Goal: Book appointment/travel/reservation

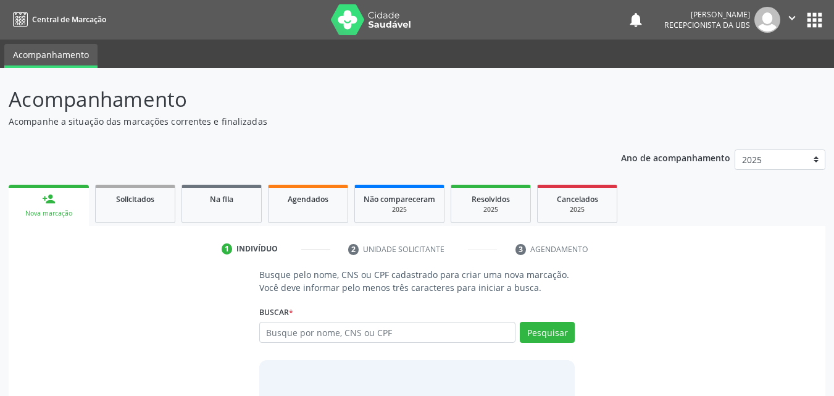
click at [372, 329] on input "text" at bounding box center [387, 332] width 257 height 21
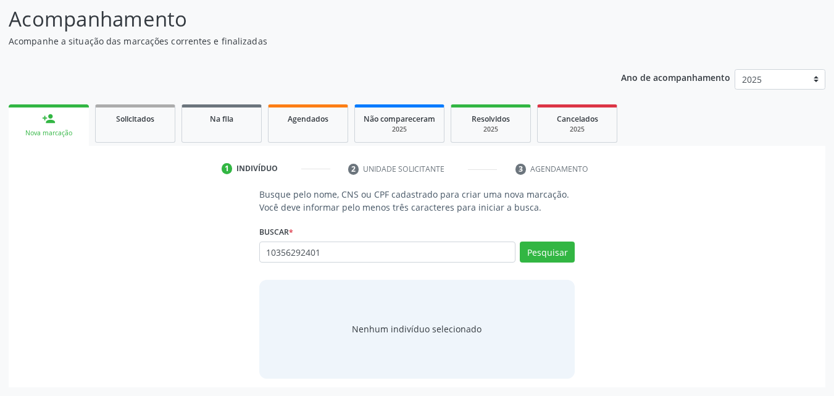
type input "10356292401"
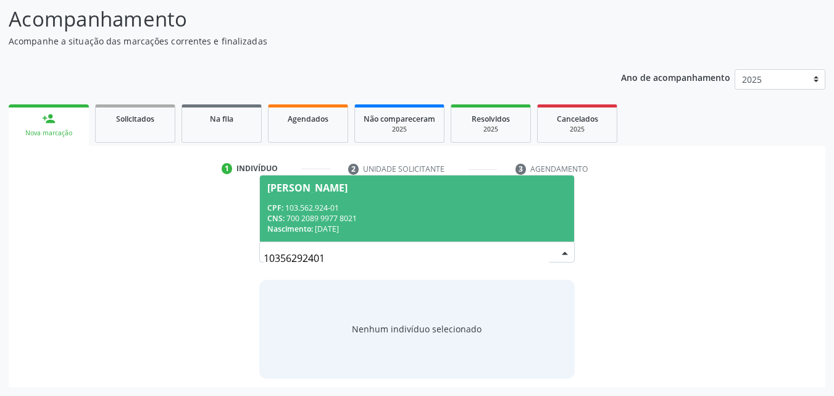
click at [361, 218] on div "CNS: 700 2089 9977 8021" at bounding box center [417, 218] width 300 height 10
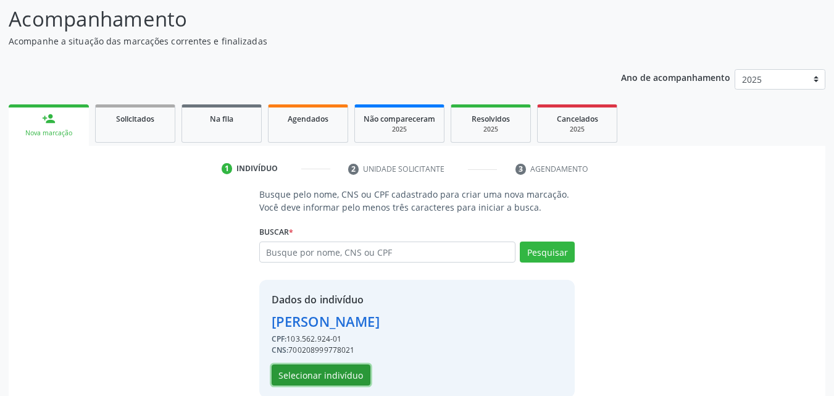
click at [351, 376] on button "Selecionar indivíduo" at bounding box center [321, 374] width 99 height 21
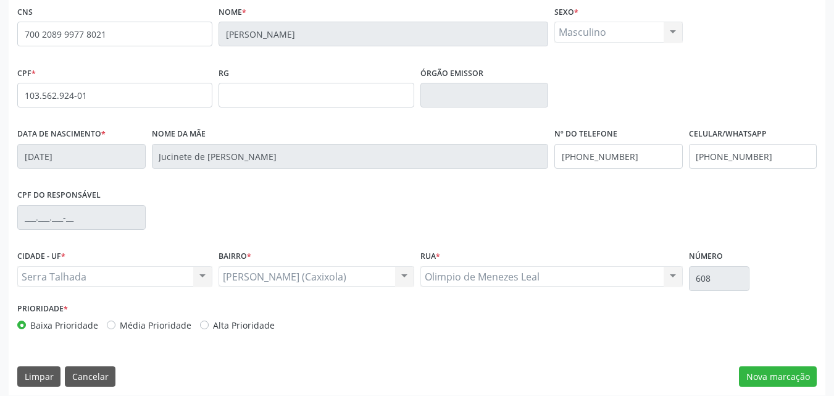
scroll to position [273, 0]
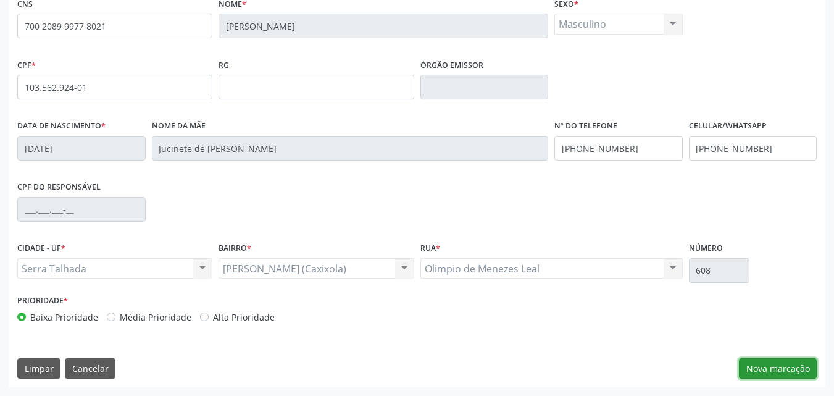
click at [797, 371] on button "Nova marcação" at bounding box center [778, 368] width 78 height 21
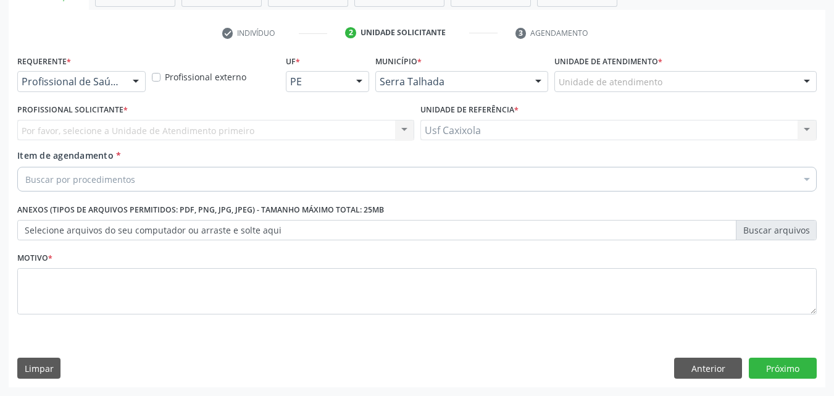
scroll to position [216, 0]
click at [136, 85] on div at bounding box center [136, 82] width 19 height 21
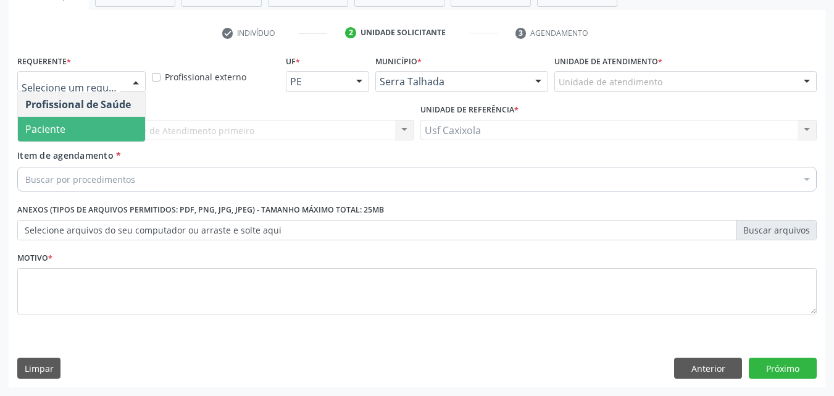
click at [117, 128] on span "Paciente" at bounding box center [81, 129] width 127 height 25
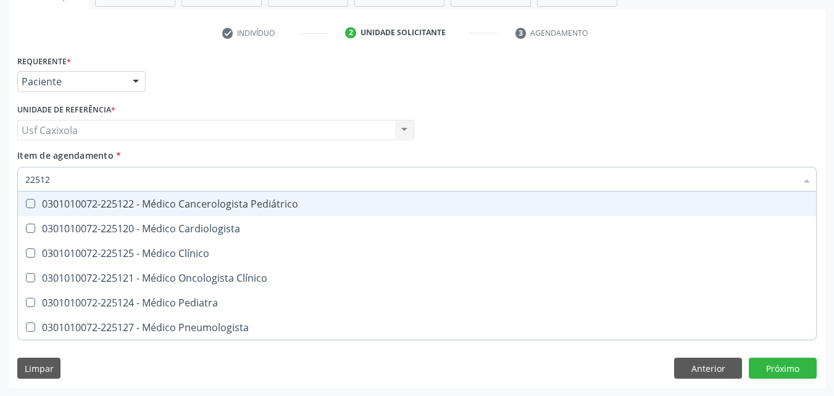
type input "225124"
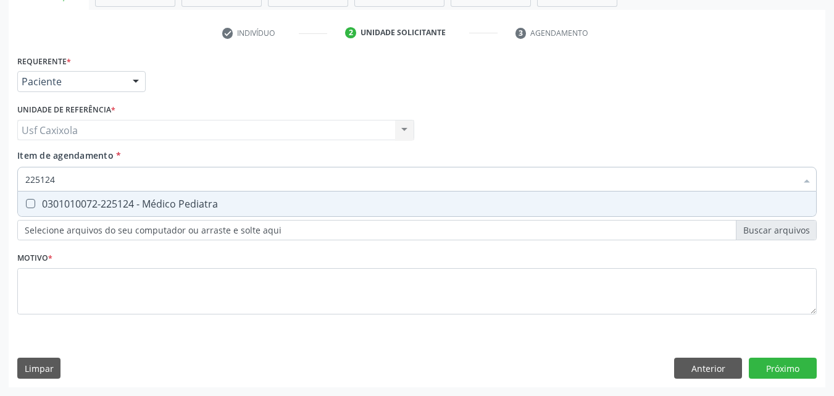
click at [145, 202] on div "0301010072-225124 - Médico Pediatra" at bounding box center [416, 204] width 783 height 10
checkbox Pediatra "true"
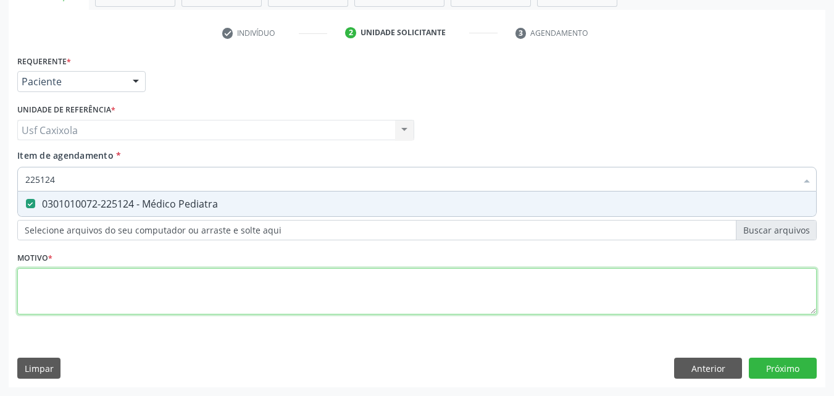
click at [138, 287] on div "Requerente * Paciente Profissional de Saúde Paciente Nenhum resultado encontrad…" at bounding box center [416, 192] width 799 height 280
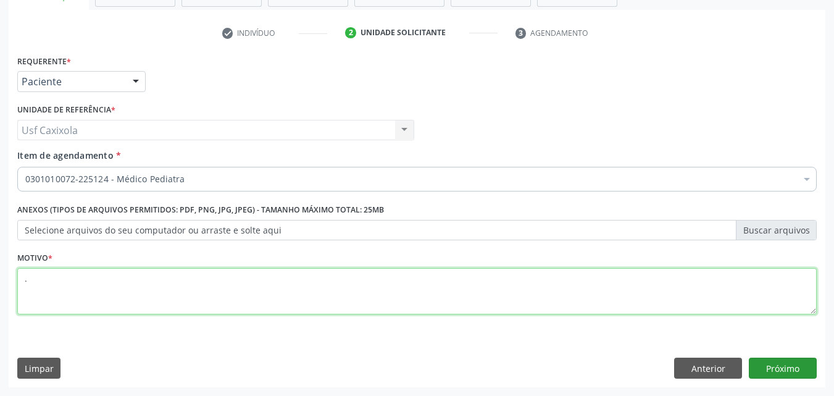
type textarea "."
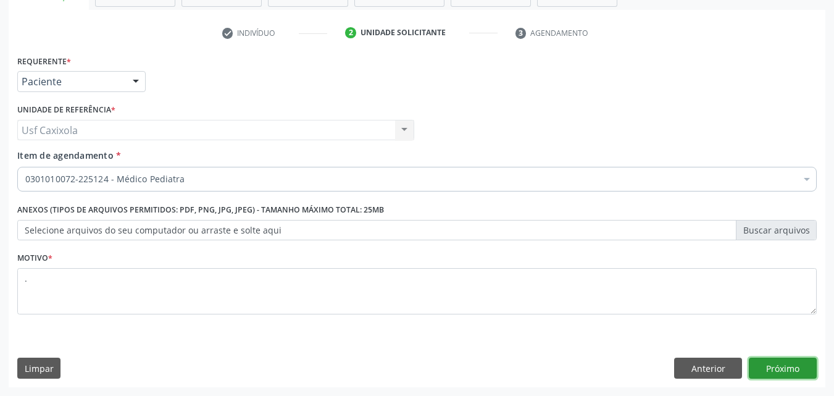
click at [771, 372] on button "Próximo" at bounding box center [783, 367] width 68 height 21
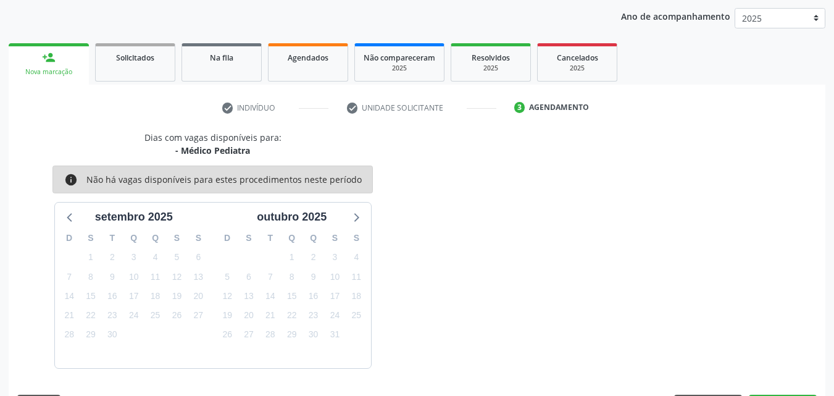
scroll to position [178, 0]
